Goal: Understand process/instructions: Learn about a topic

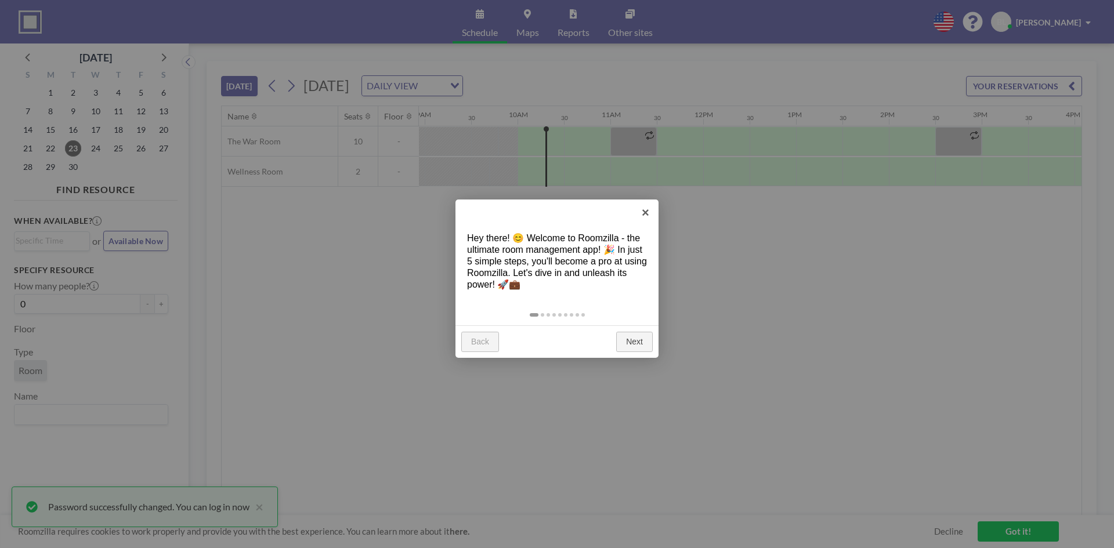
scroll to position [0, 882]
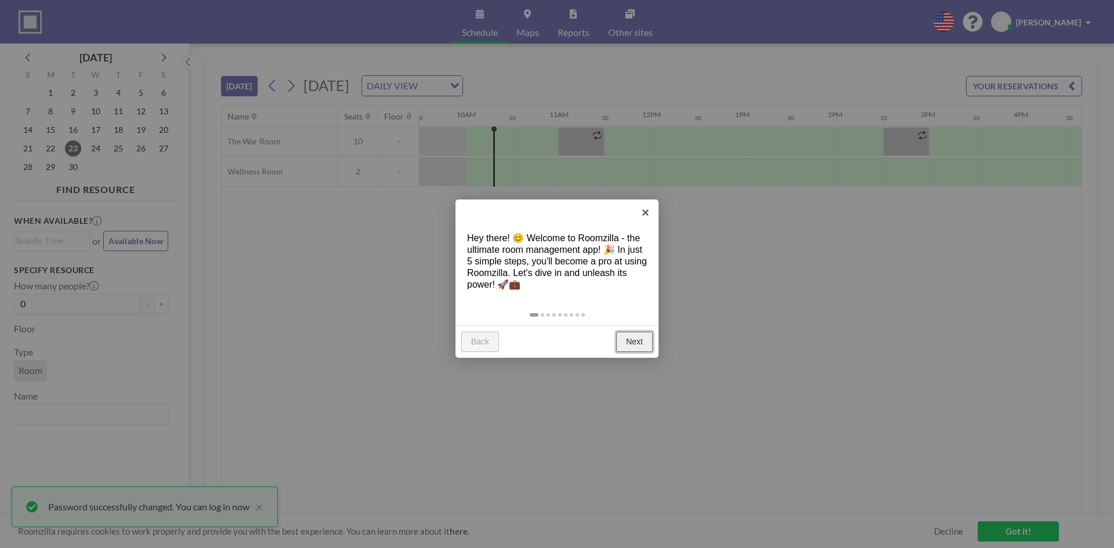
click at [626, 342] on link "Next" at bounding box center [634, 342] width 37 height 21
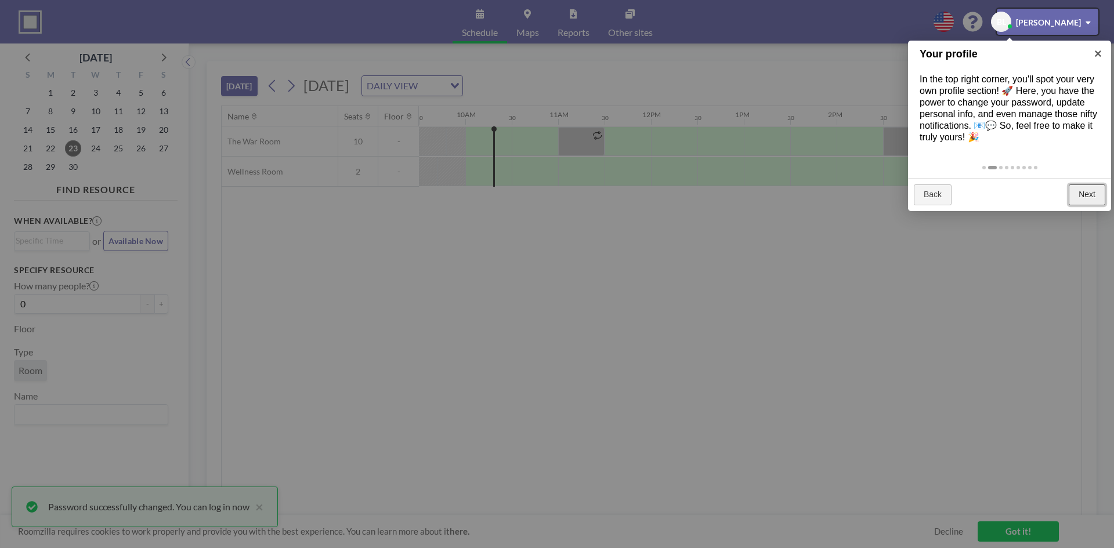
click at [1089, 205] on link "Next" at bounding box center [1086, 194] width 37 height 21
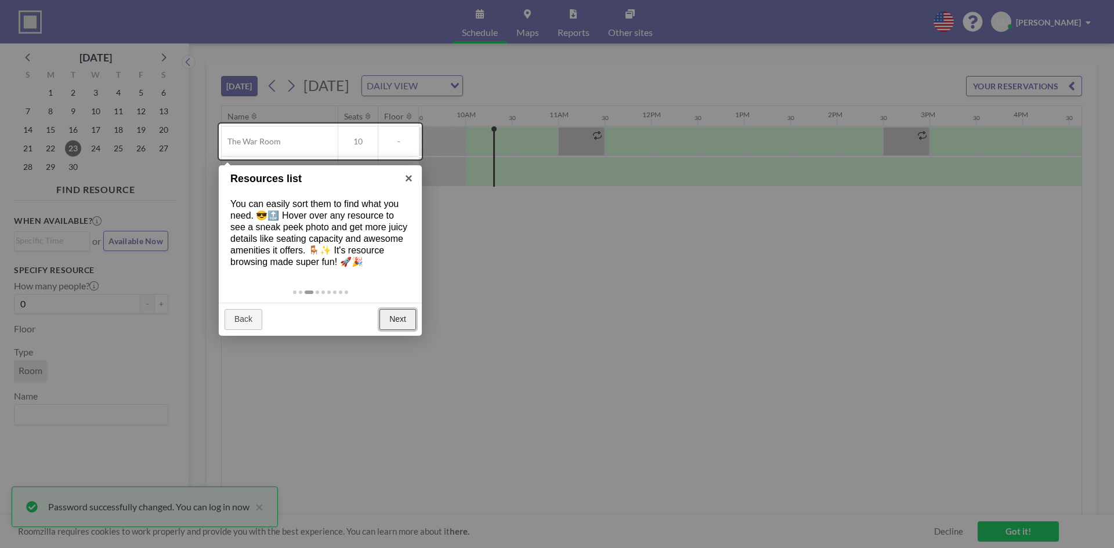
click at [399, 330] on link "Next" at bounding box center [397, 319] width 37 height 21
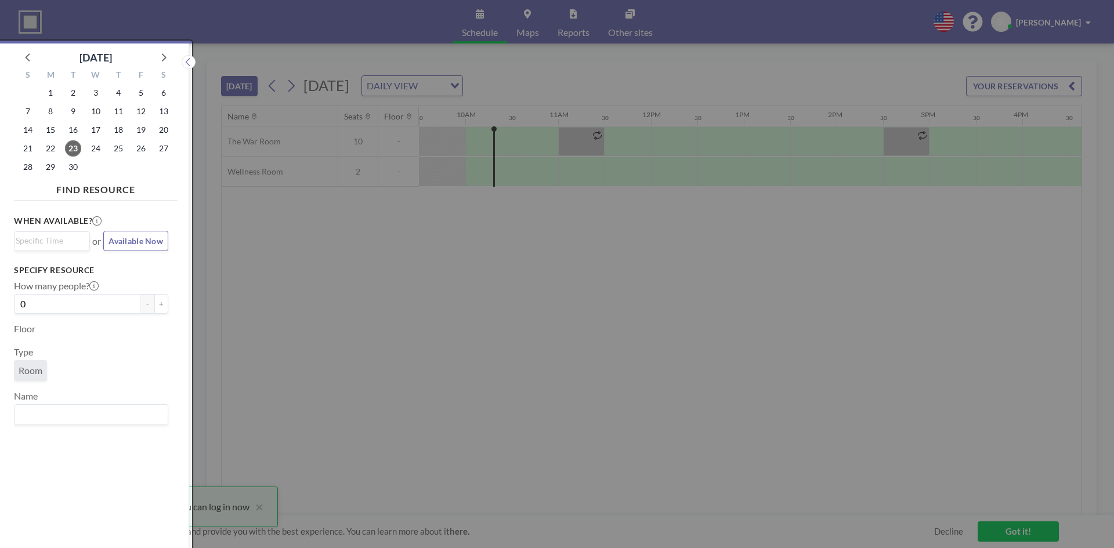
scroll to position [3, 0]
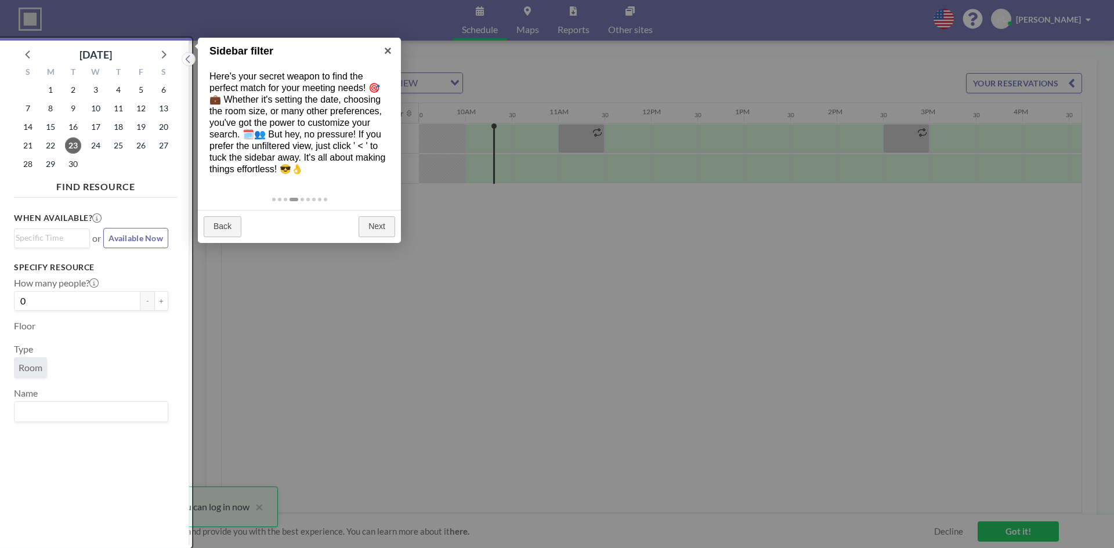
drag, startPoint x: 399, startPoint y: 329, endPoint x: 334, endPoint y: 320, distance: 65.7
click at [335, 322] on div at bounding box center [557, 274] width 1114 height 548
click at [378, 236] on link "Next" at bounding box center [376, 226] width 37 height 21
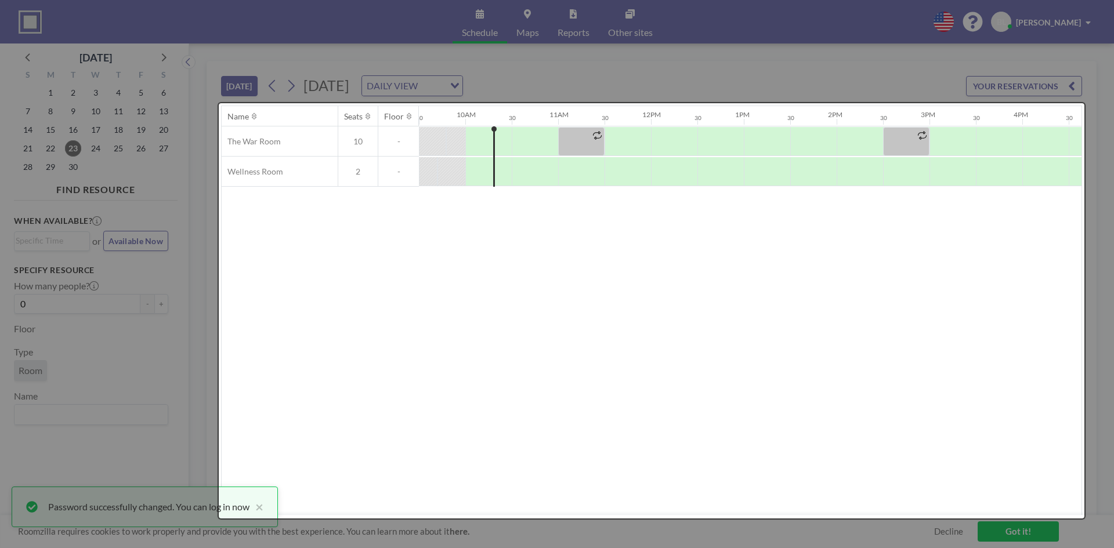
scroll to position [0, 0]
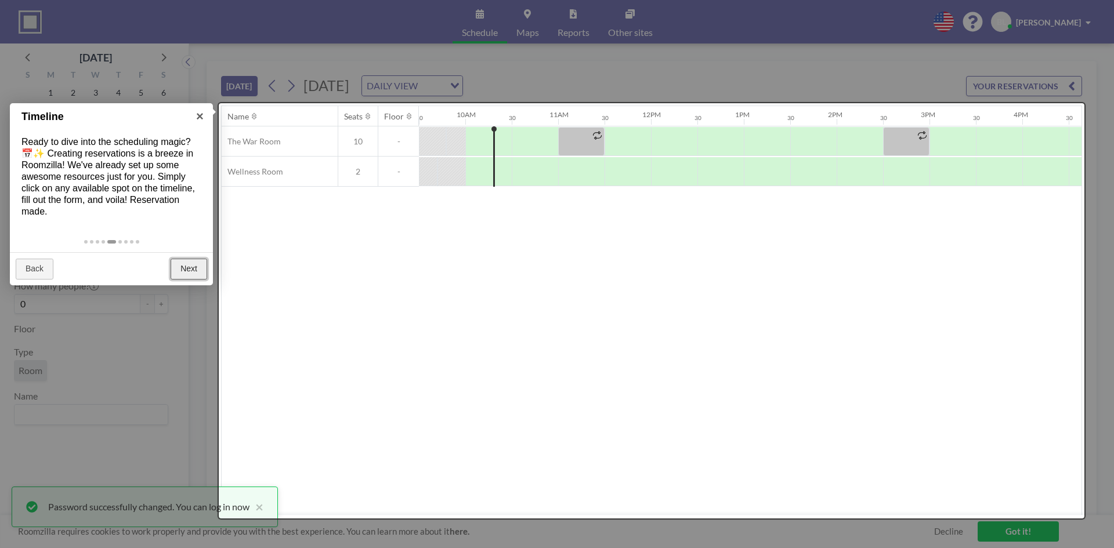
click at [186, 277] on link "Next" at bounding box center [189, 269] width 37 height 21
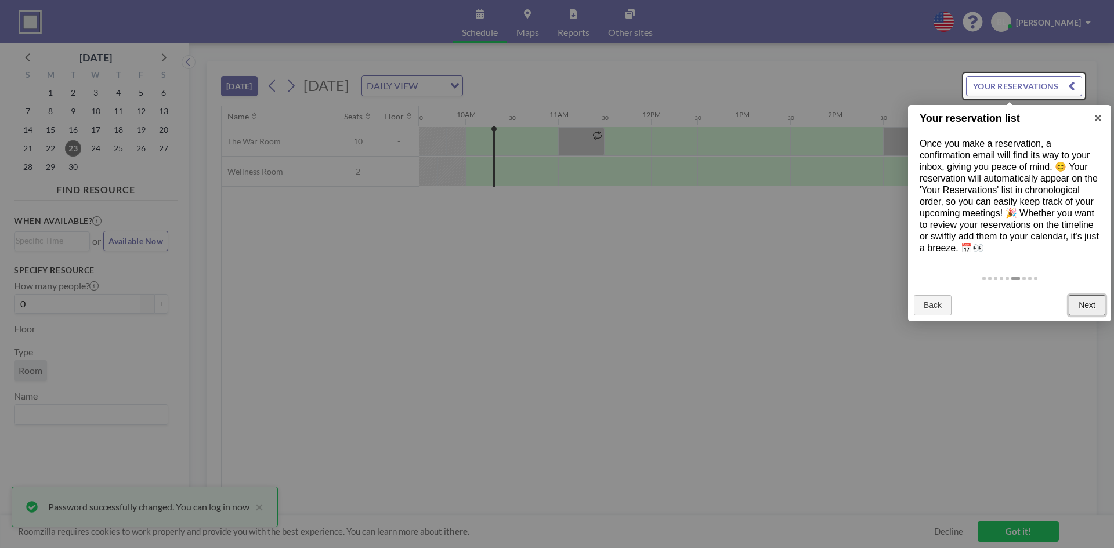
click at [1085, 316] on link "Next" at bounding box center [1086, 305] width 37 height 21
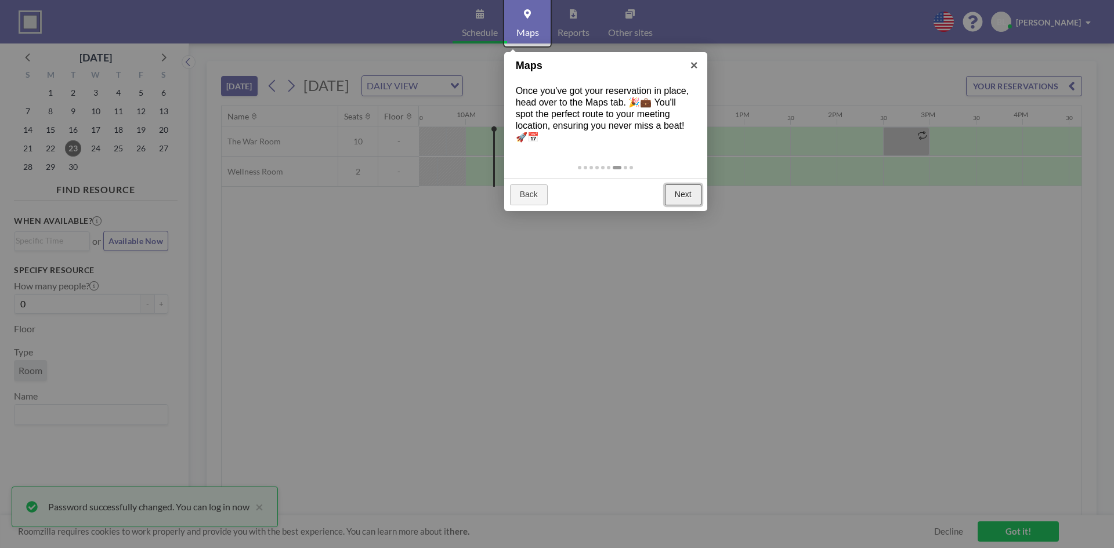
click at [682, 199] on link "Next" at bounding box center [683, 194] width 37 height 21
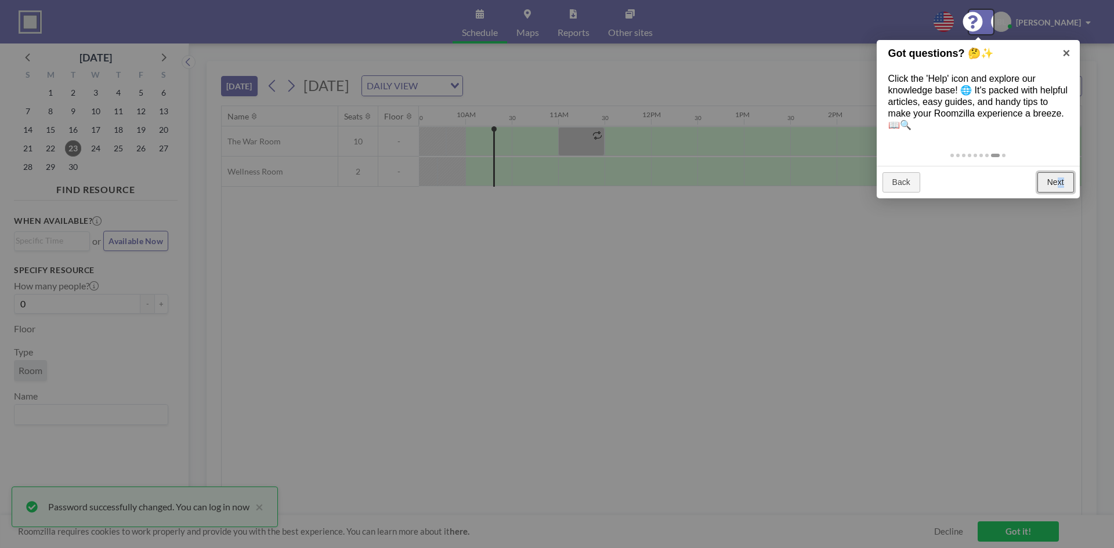
click at [1057, 180] on link "Next" at bounding box center [1055, 182] width 37 height 21
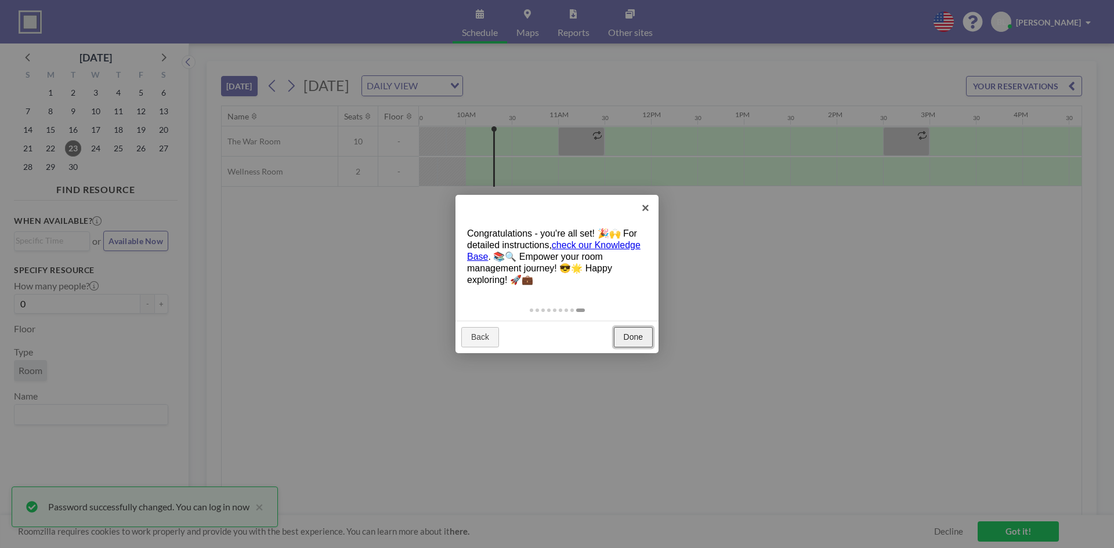
click at [626, 336] on link "Done" at bounding box center [633, 337] width 39 height 21
